Goal: Transaction & Acquisition: Purchase product/service

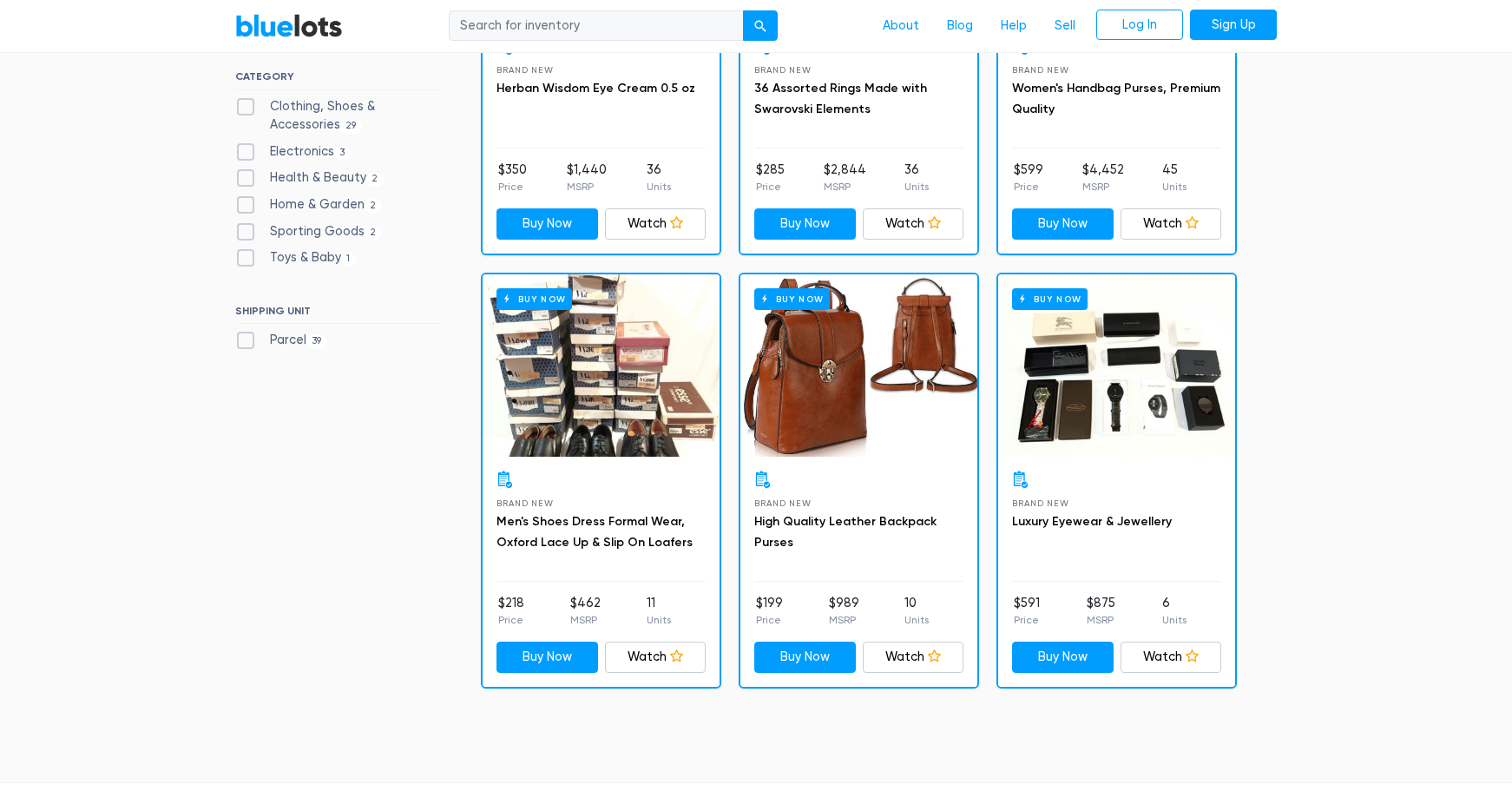
scroll to position [331, 0]
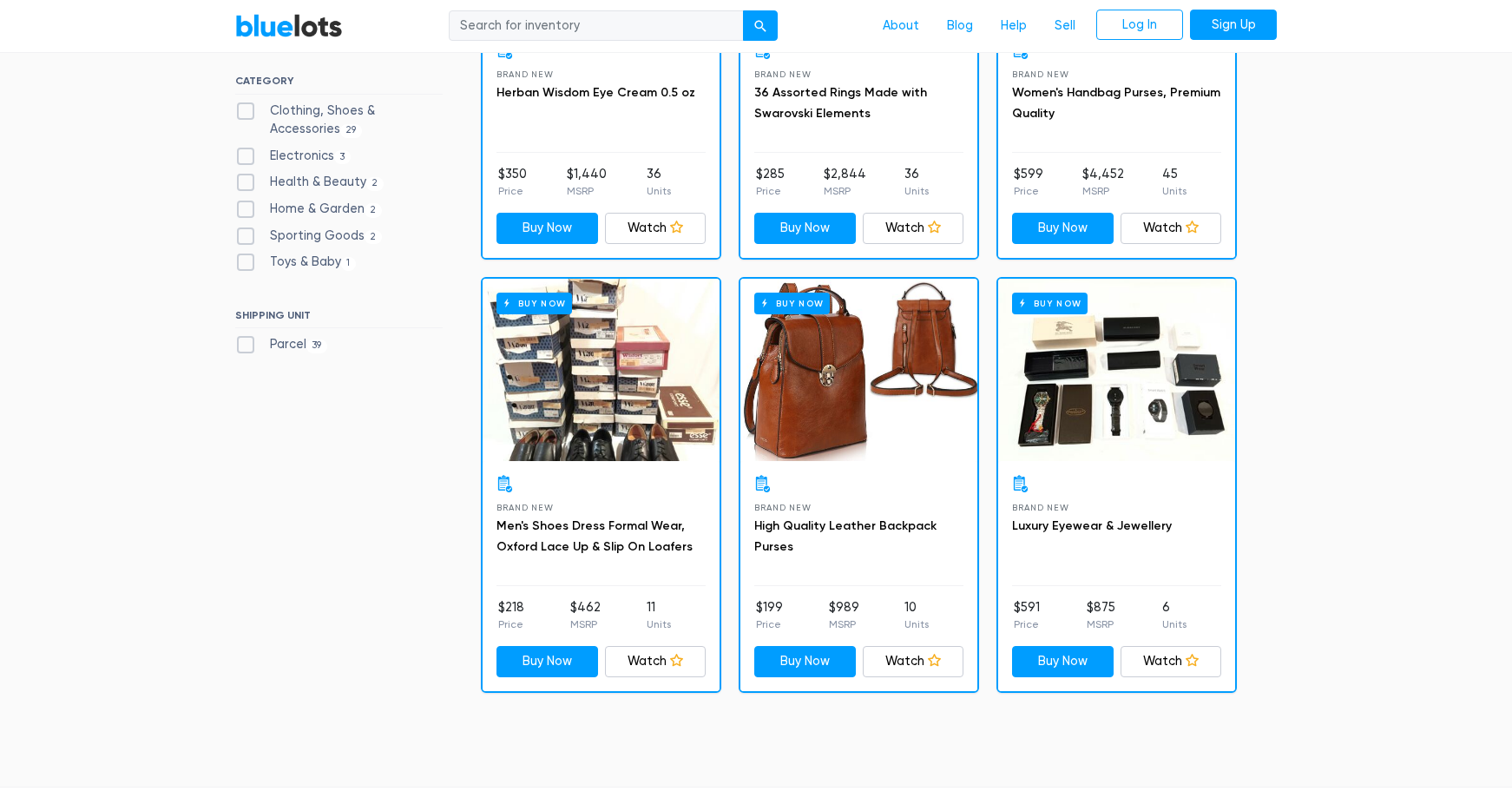
click at [246, 210] on label "Home & Garden 2" at bounding box center [308, 210] width 146 height 19
click at [246, 210] on Garden"] "Home & Garden 2" at bounding box center [240, 205] width 11 height 11
checkbox Garden"] "true"
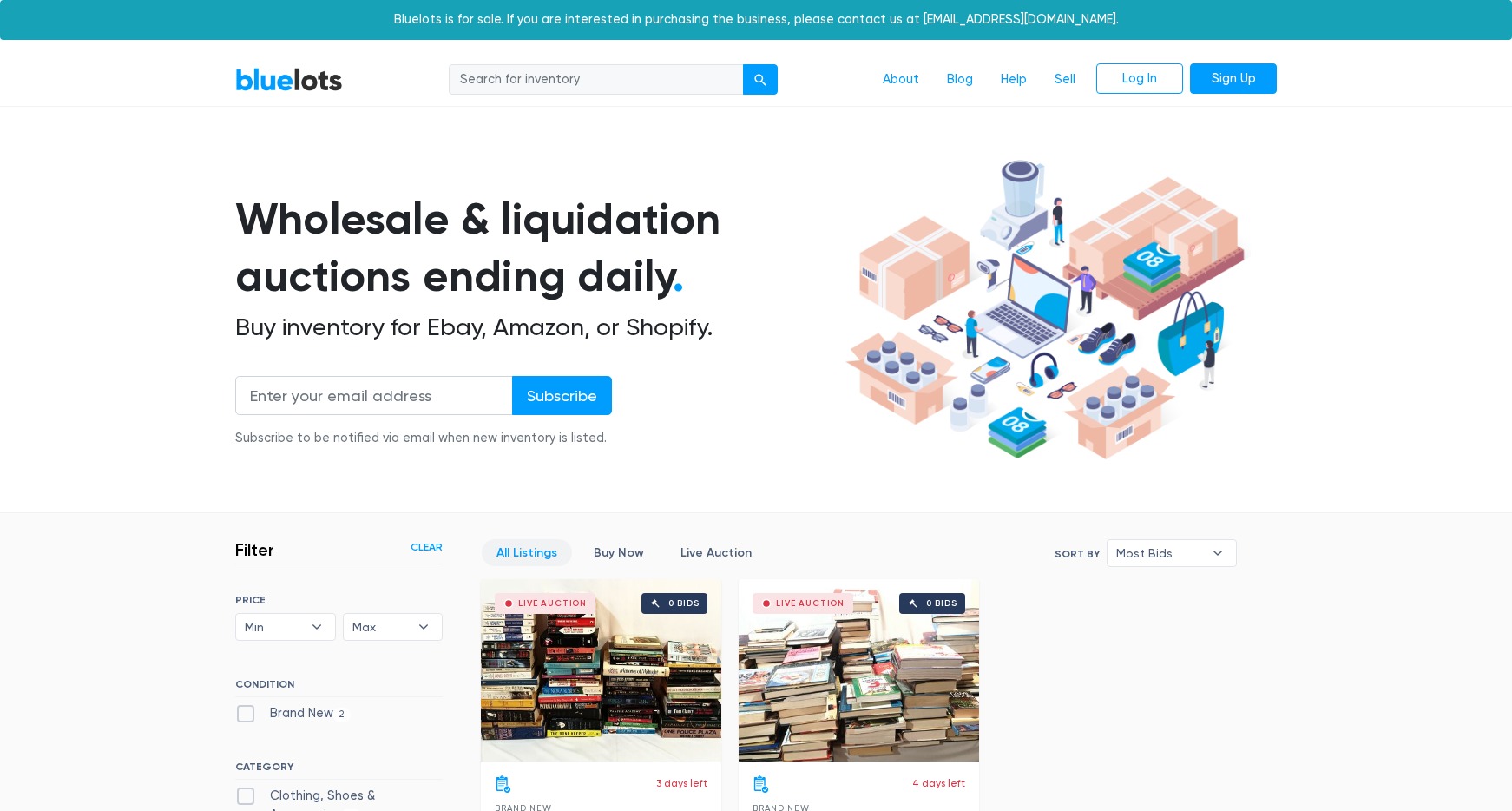
scroll to position [467, 0]
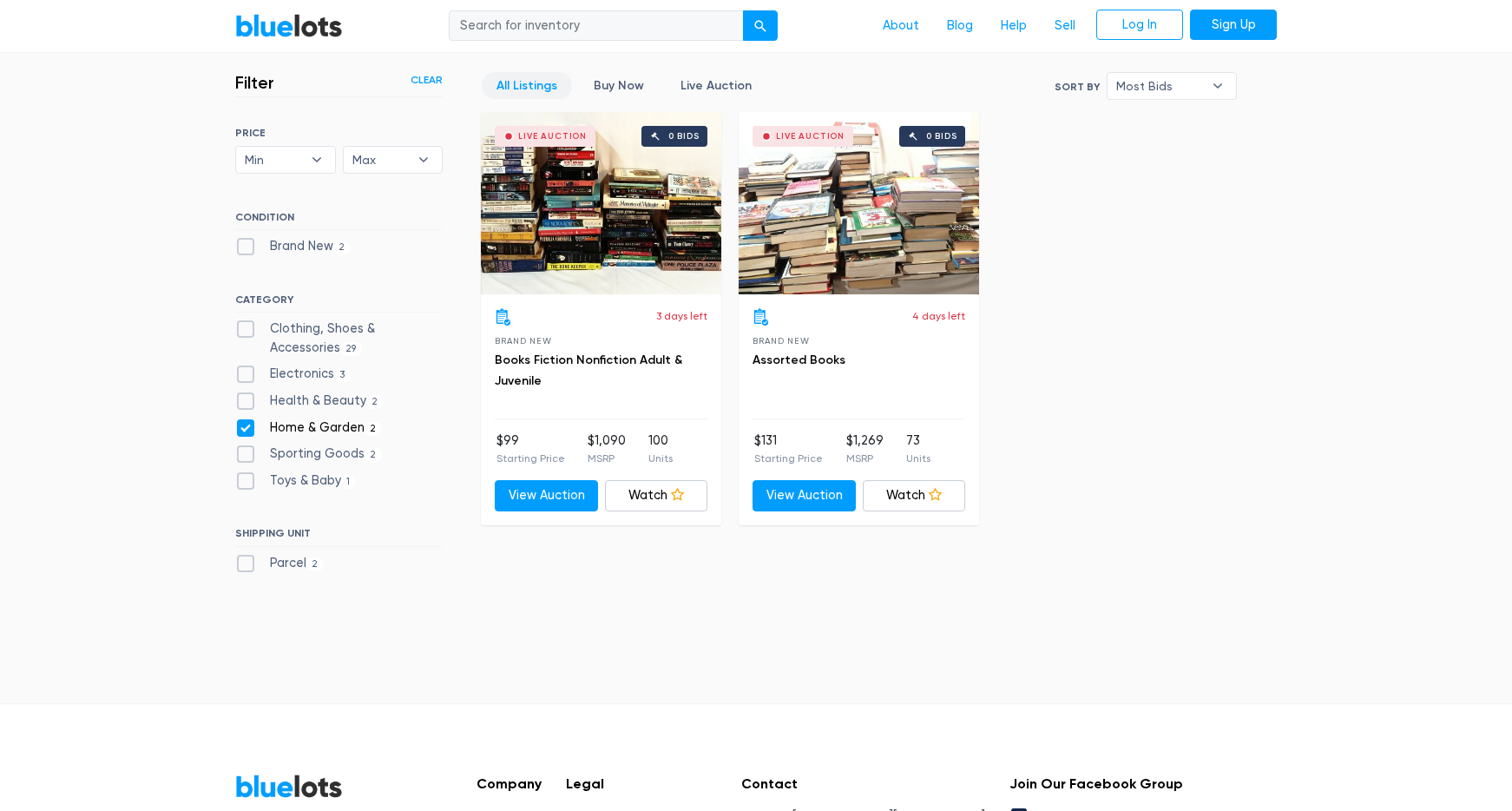
click at [245, 416] on ul "Clothing, Shoes & Accessories 29 Electronics 3 Health & Beauty 2 Home & Garden …" at bounding box center [338, 408] width 208 height 177
